Goal: Task Accomplishment & Management: Manage account settings

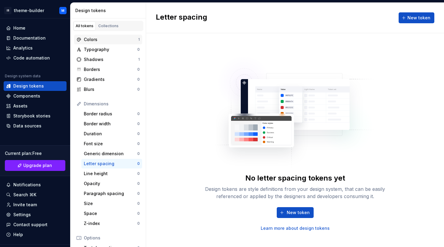
click at [103, 41] on div "Colors" at bounding box center [111, 40] width 54 height 6
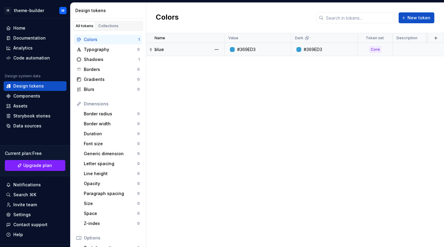
click at [377, 50] on div "Core" at bounding box center [375, 50] width 11 height 6
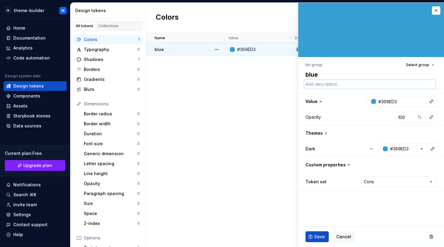
click at [318, 85] on textarea at bounding box center [369, 84] width 131 height 8
click at [327, 84] on textarea at bounding box center [369, 84] width 131 height 8
click at [315, 73] on textarea "blue" at bounding box center [369, 74] width 131 height 11
click at [432, 101] on button "button" at bounding box center [431, 101] width 8 height 8
click at [397, 89] on html "IR theme-builder M Home Documentation Analytics Code automation Design system d…" at bounding box center [222, 123] width 444 height 247
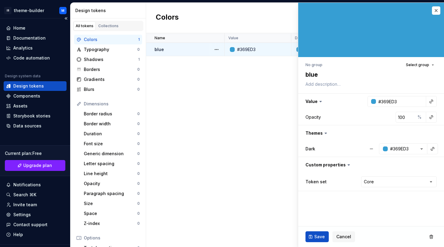
type textarea "*"
